Goal: Task Accomplishment & Management: Use online tool/utility

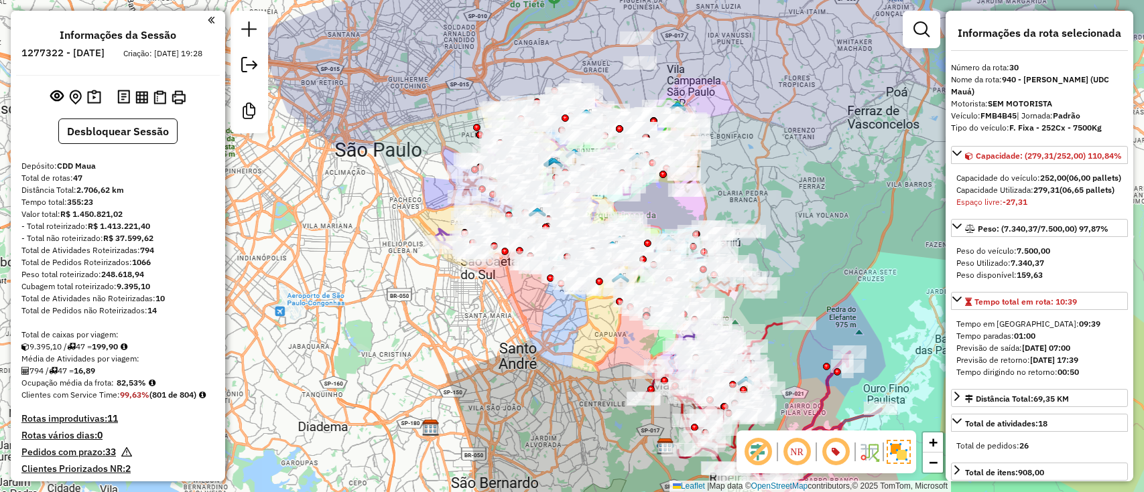
select select "**********"
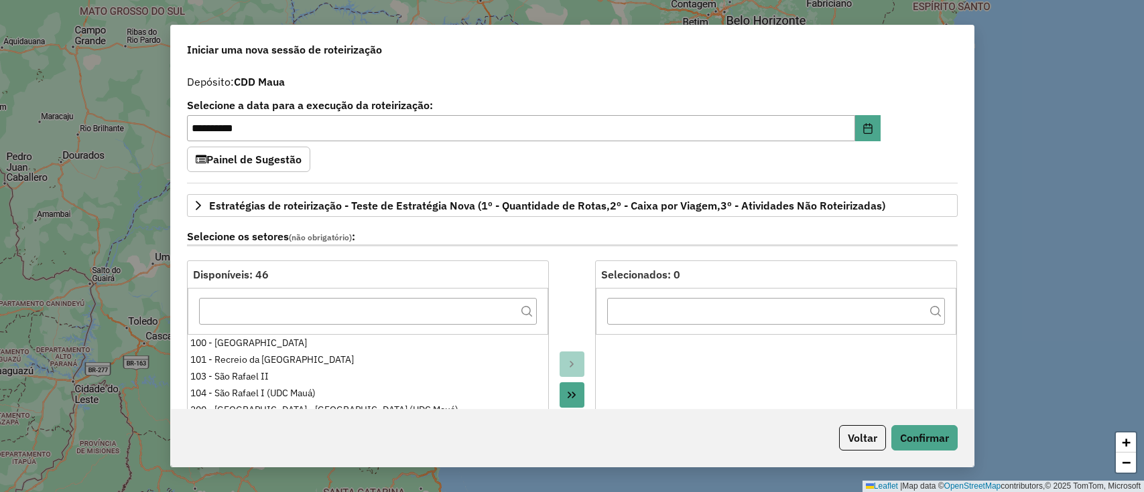
select select "*"
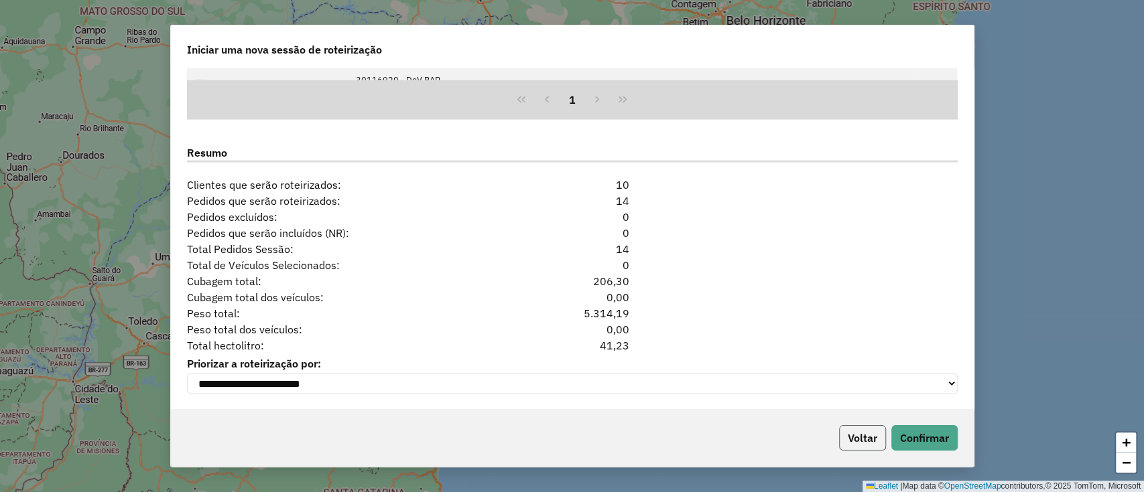
click at [858, 439] on button "Voltar" at bounding box center [862, 437] width 47 height 25
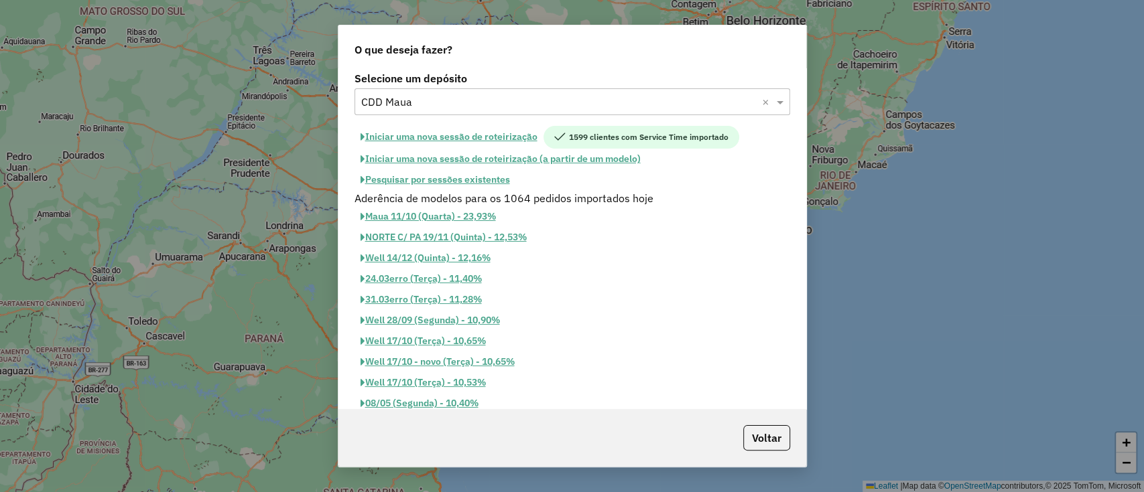
scroll to position [1733, 0]
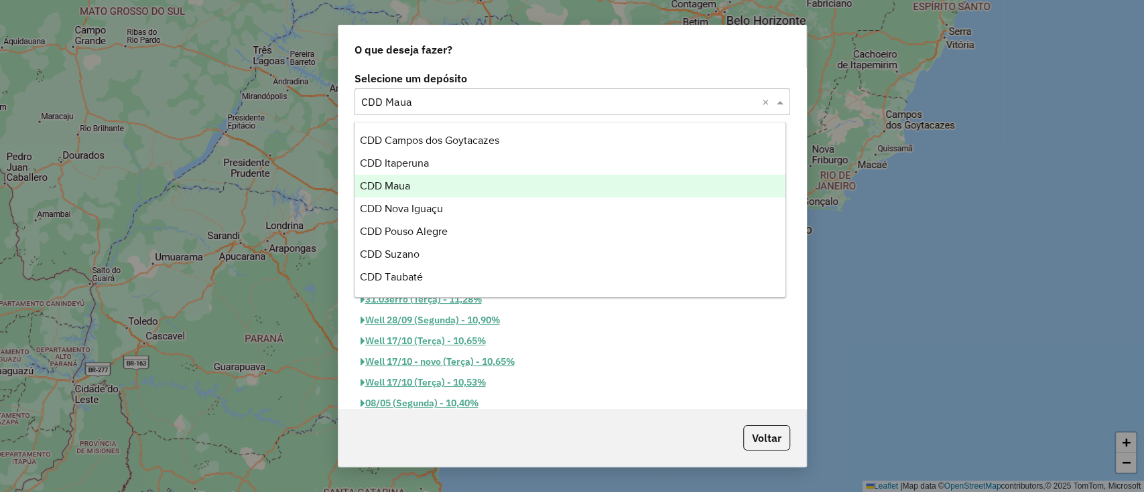
click at [557, 103] on input "text" at bounding box center [558, 102] width 395 height 16
click at [467, 191] on div "CDD Maua" at bounding box center [569, 186] width 431 height 23
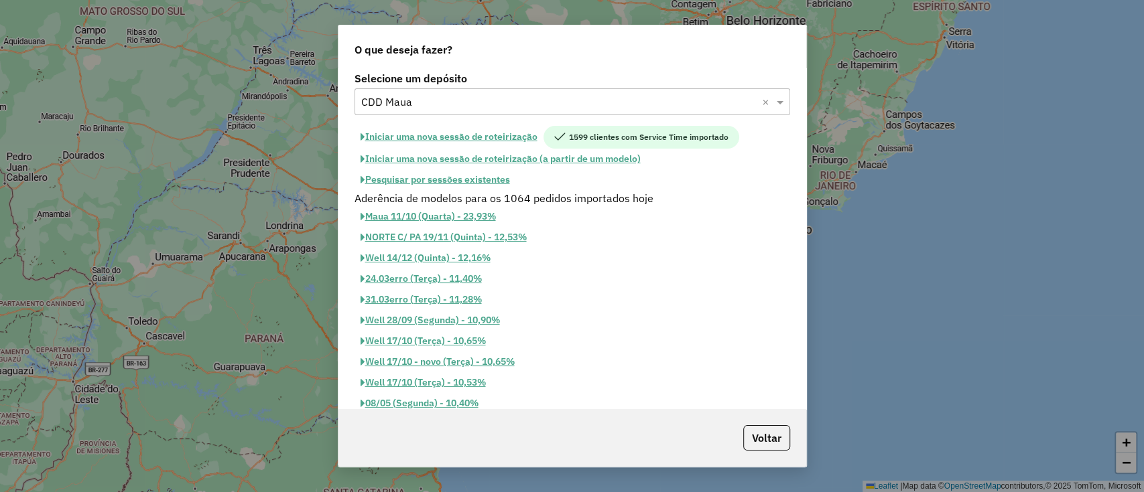
click at [477, 135] on button "Iniciar uma nova sessão de roteirização" at bounding box center [448, 137] width 189 height 23
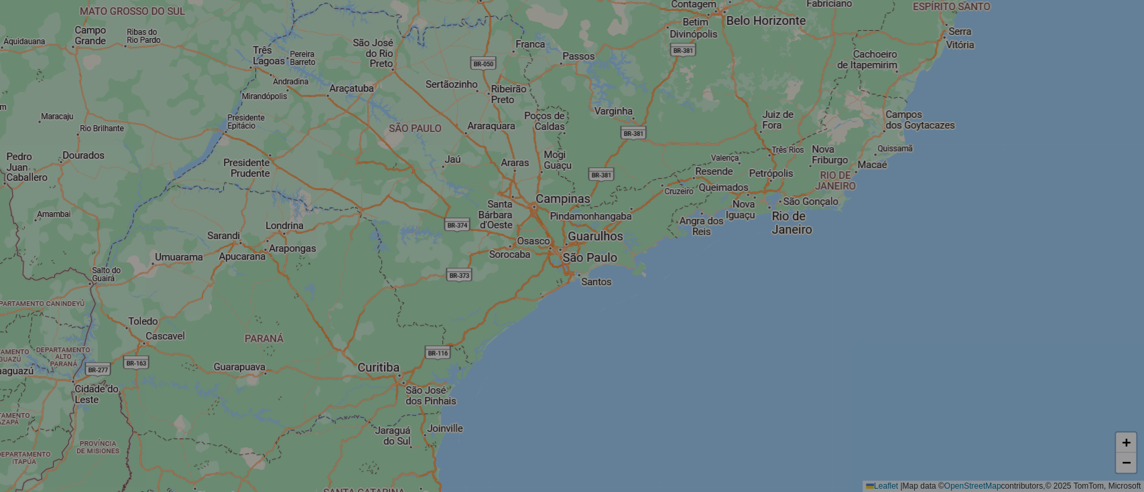
select select "*"
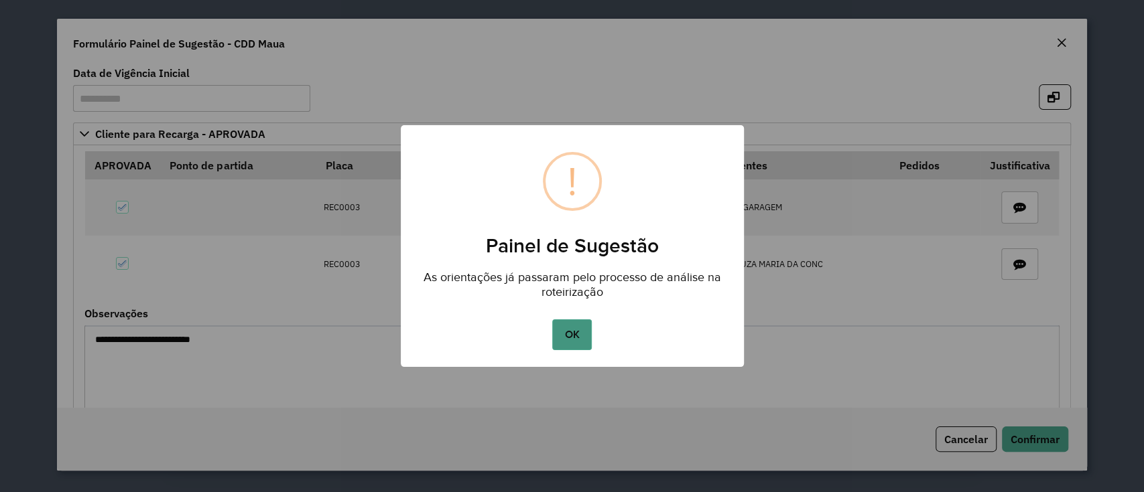
click at [588, 338] on button "OK" at bounding box center [572, 335] width 40 height 31
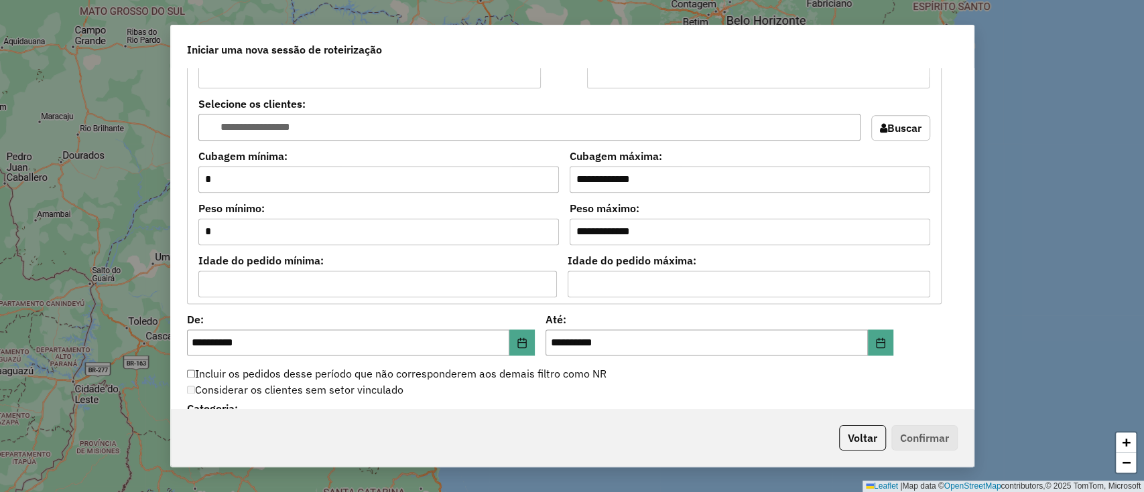
scroll to position [1466, 0]
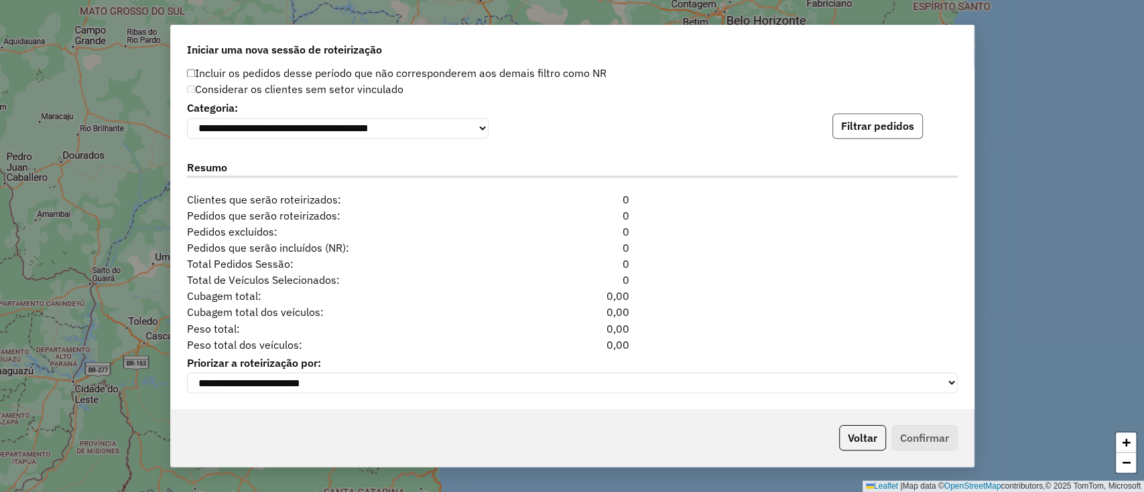
click at [858, 115] on button "Filtrar pedidos" at bounding box center [877, 125] width 90 height 25
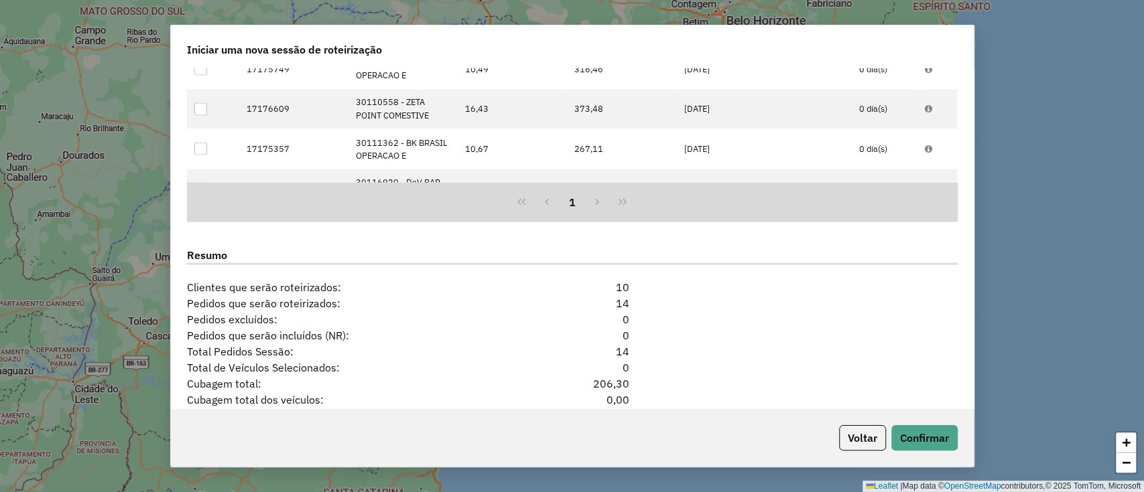
scroll to position [1758, 0]
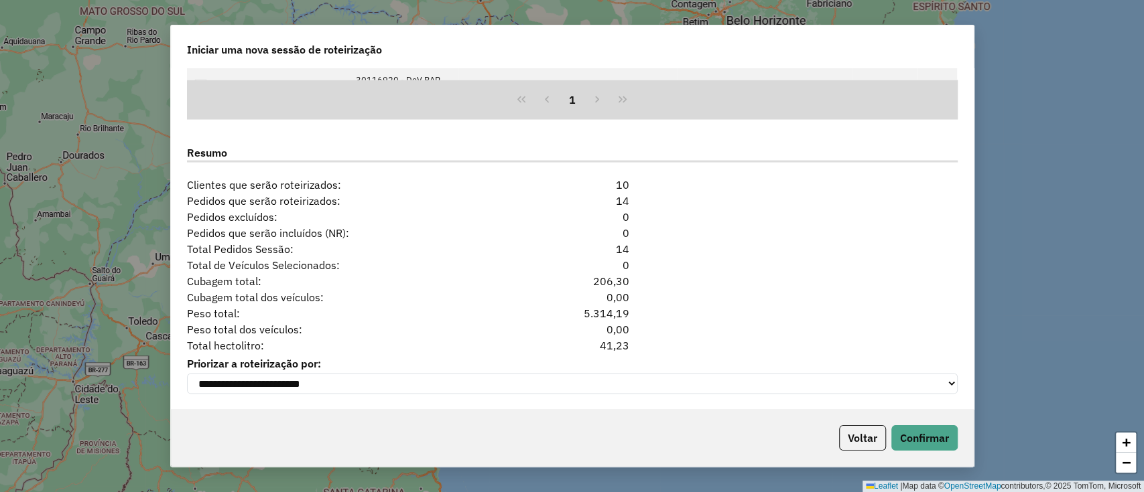
click at [614, 346] on div "41,23" at bounding box center [572, 345] width 131 height 16
copy div "41,23"
click at [860, 418] on div "Voltar Confirmar" at bounding box center [572, 438] width 803 height 58
click at [856, 443] on button "Voltar" at bounding box center [862, 437] width 47 height 25
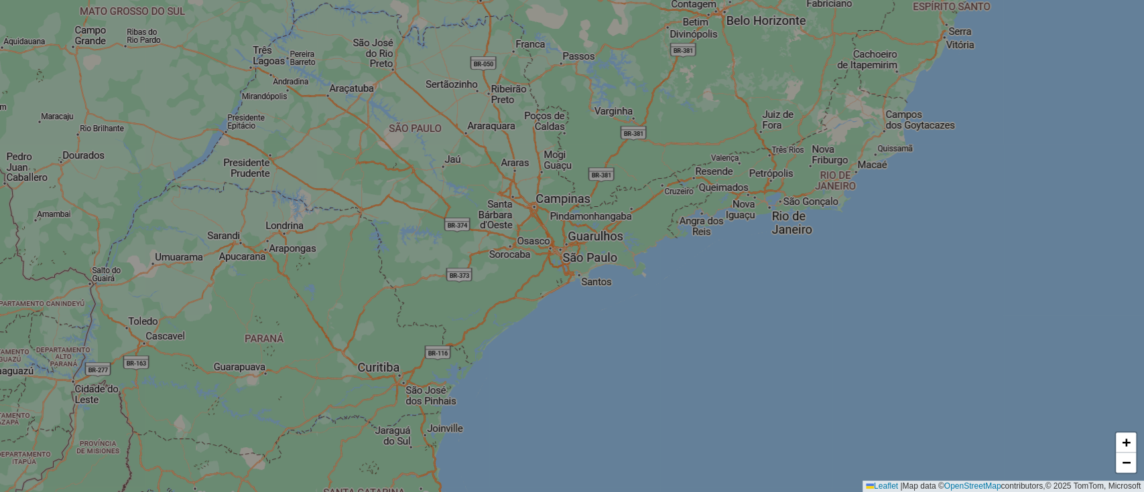
scroll to position [1733, 0]
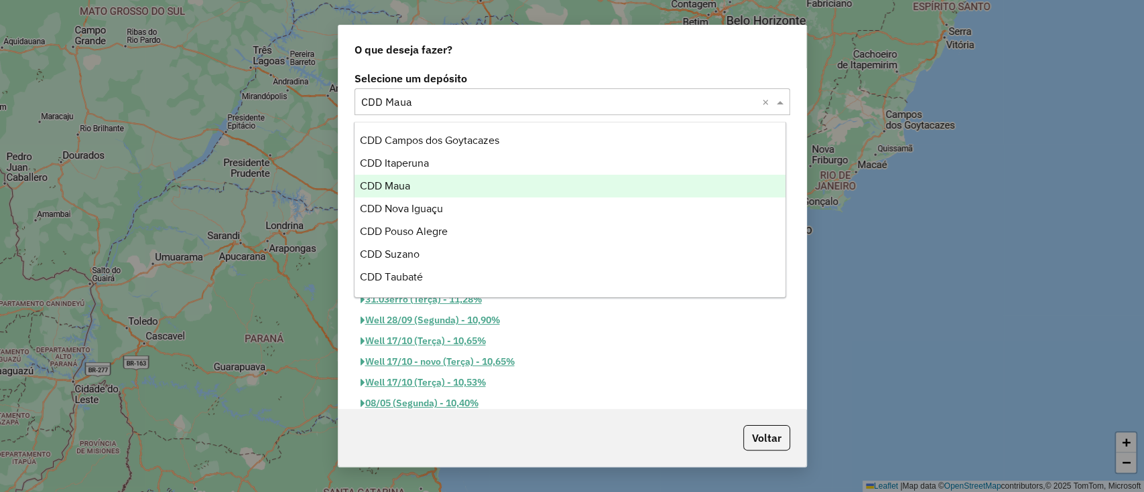
click at [576, 107] on input "text" at bounding box center [558, 102] width 395 height 16
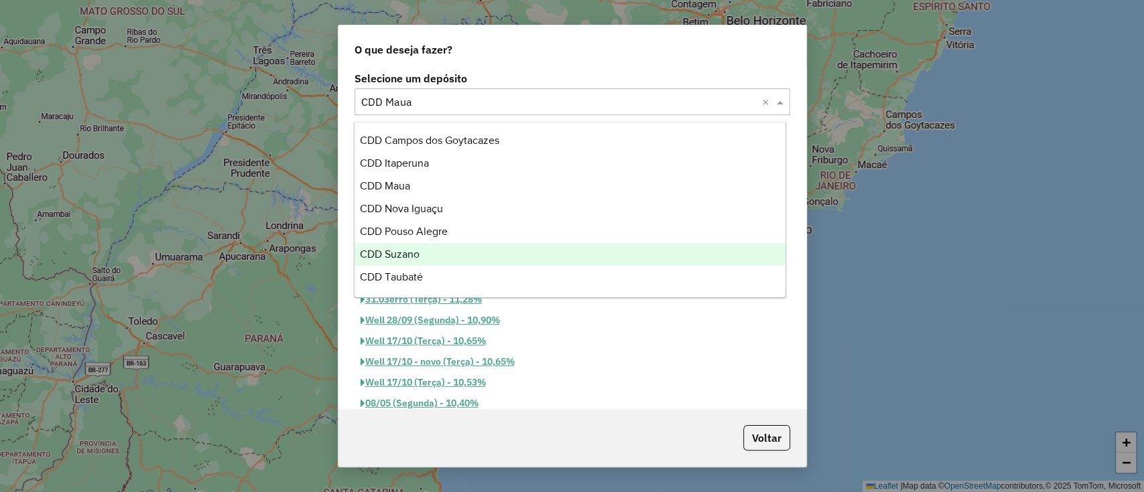
click at [453, 255] on div "CDD Suzano" at bounding box center [569, 254] width 431 height 23
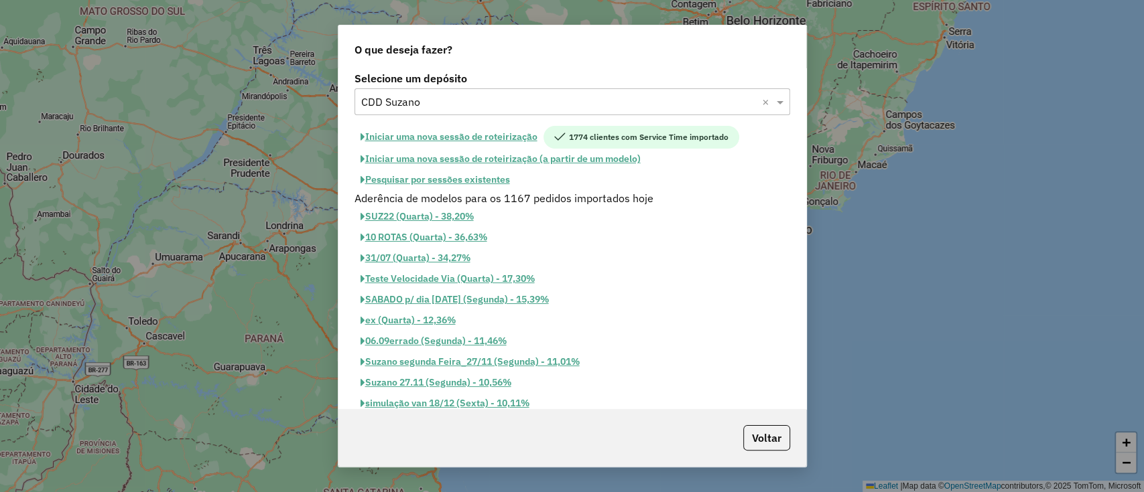
click at [515, 141] on button "Iniciar uma nova sessão de roteirização" at bounding box center [448, 137] width 189 height 23
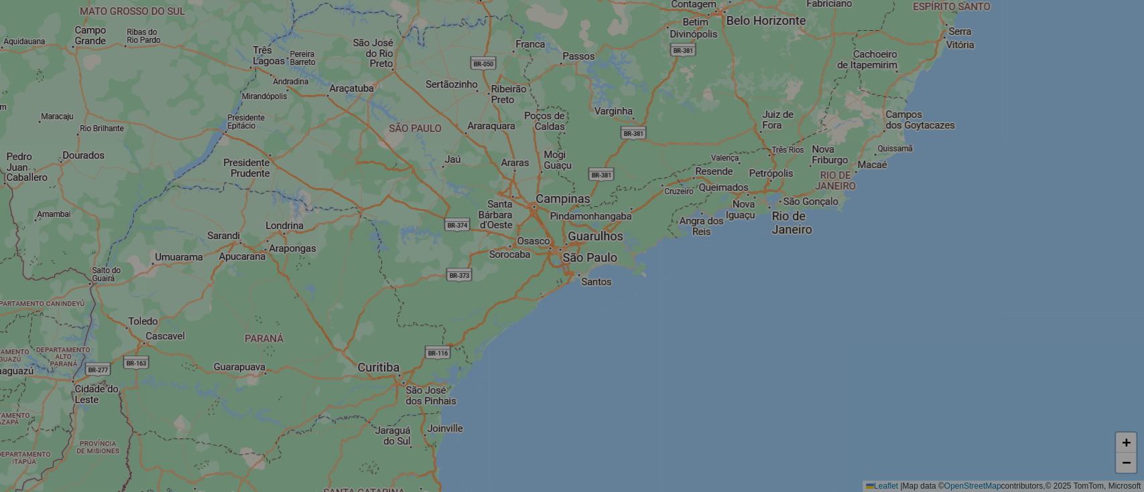
select select "*"
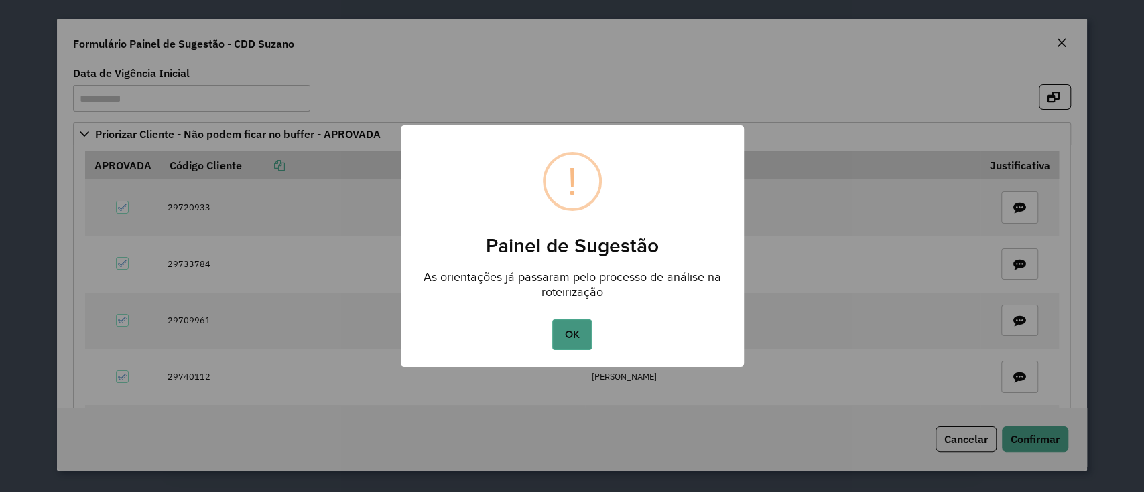
click at [563, 334] on button "OK" at bounding box center [572, 335] width 40 height 31
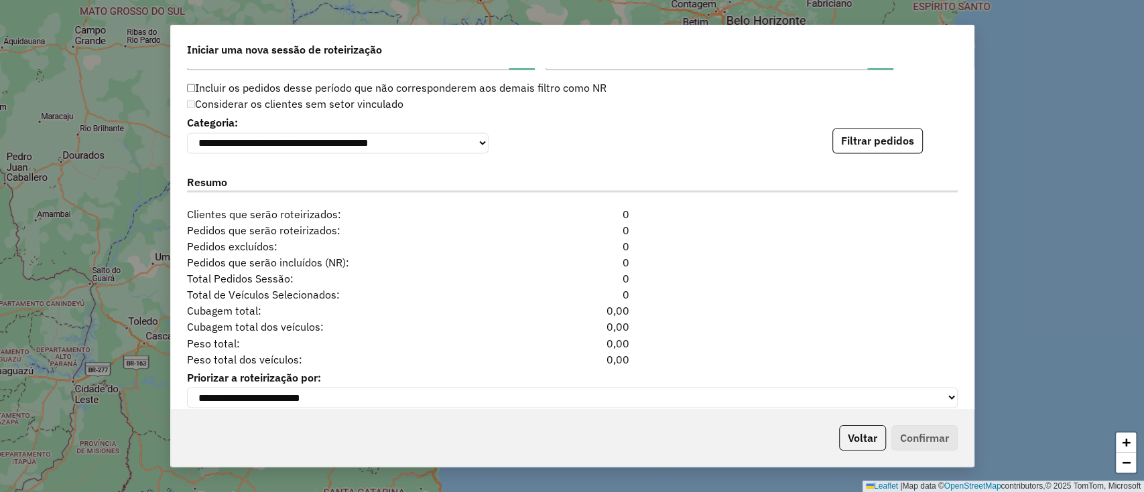
scroll to position [1466, 0]
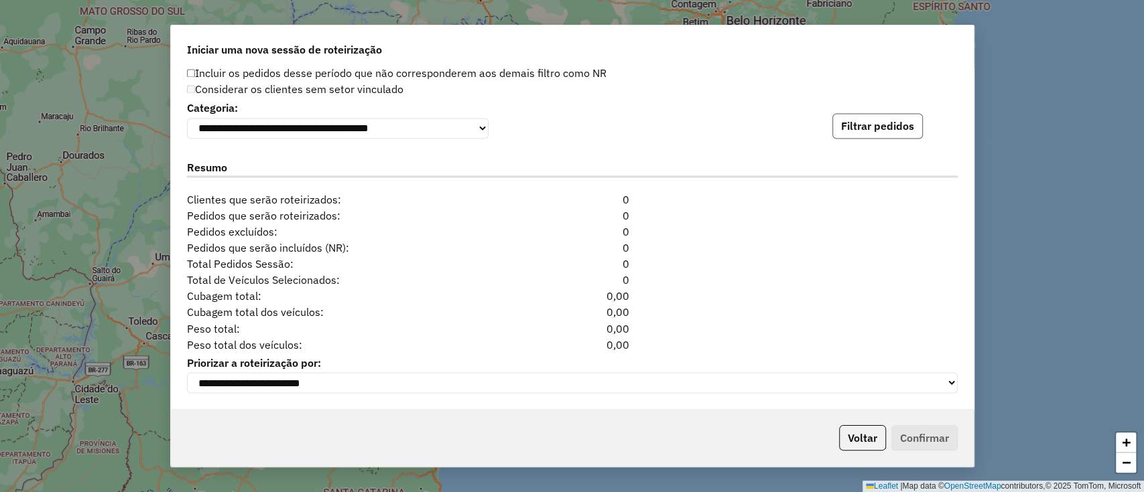
click at [848, 122] on button "Filtrar pedidos" at bounding box center [877, 125] width 90 height 25
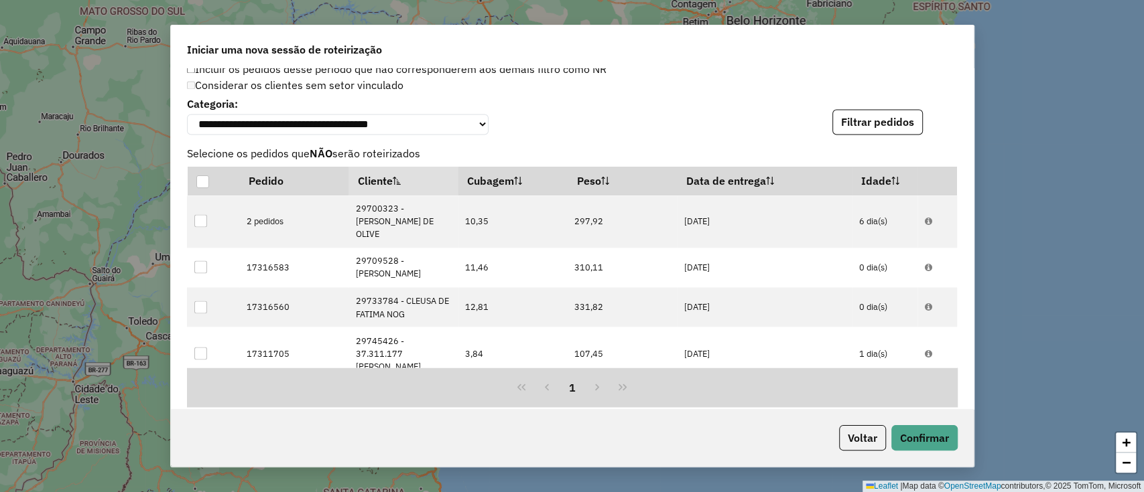
scroll to position [1758, 0]
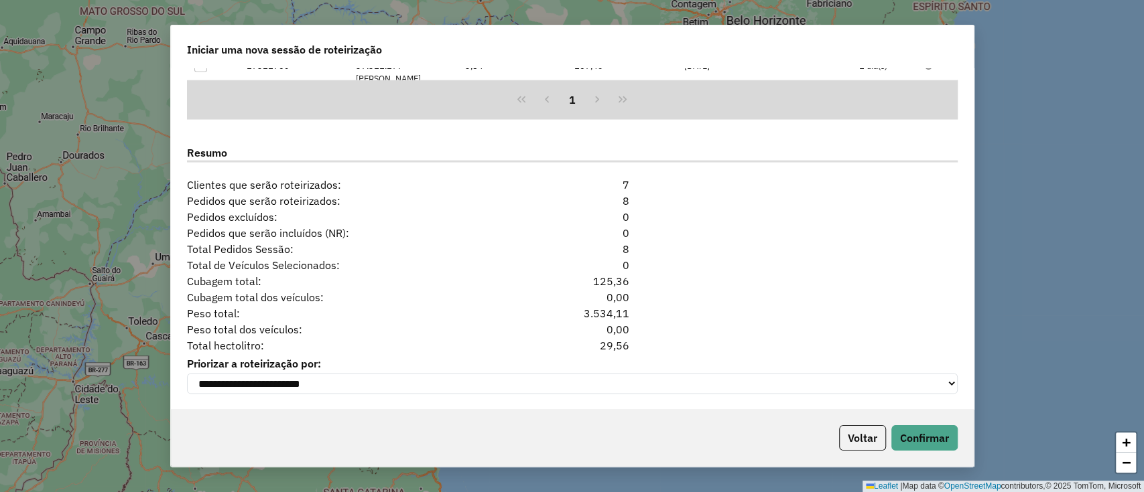
click at [603, 340] on div "29,56" at bounding box center [572, 345] width 131 height 16
copy div "29,56"
